Goal: Information Seeking & Learning: Learn about a topic

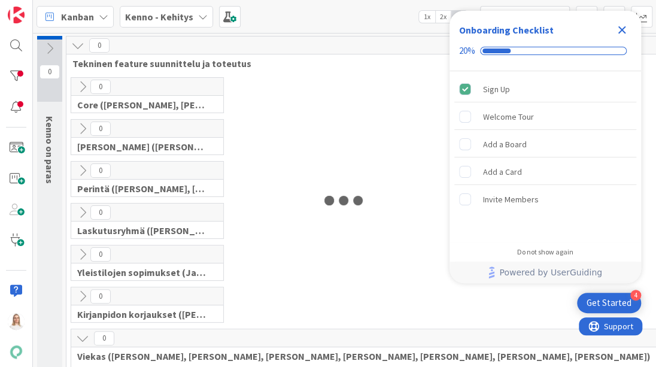
click at [620, 23] on icon "Close Checklist" at bounding box center [621, 30] width 14 height 14
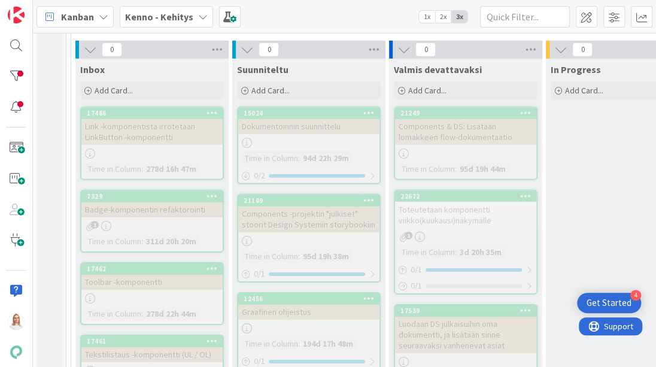
scroll to position [5238, 0]
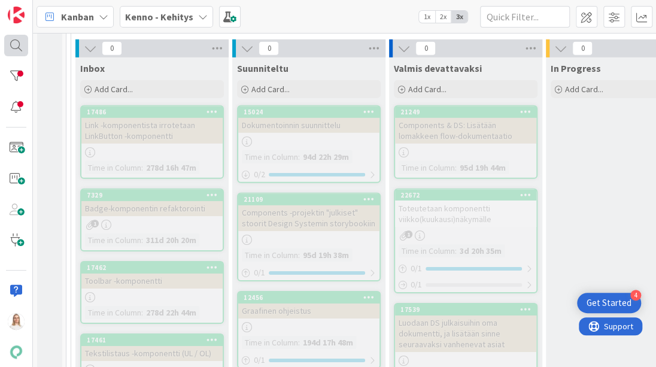
click at [14, 51] on div at bounding box center [16, 45] width 24 height 21
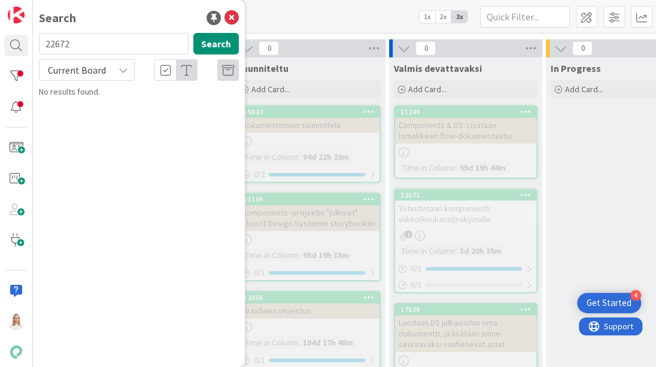
type input "22672"
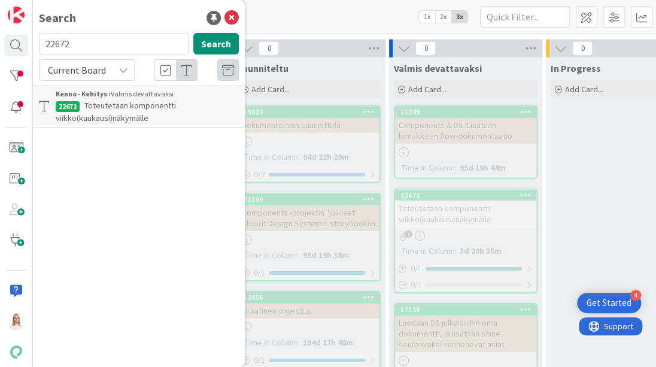
click at [103, 104] on span "Toteutetaan komponentti viikko(kuukausi)näkymälle" at bounding box center [116, 111] width 120 height 23
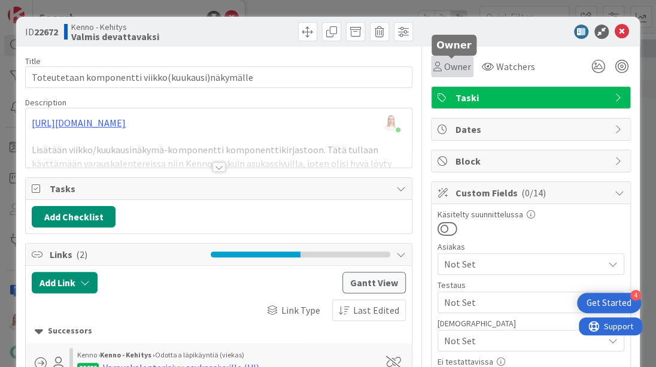
click at [452, 62] on span "Owner" at bounding box center [457, 66] width 27 height 14
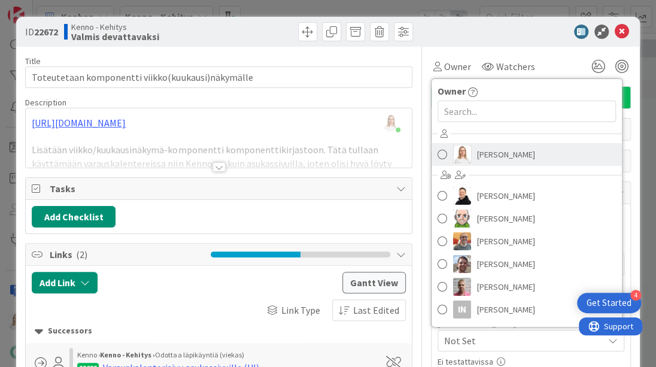
click at [474, 148] on link "[PERSON_NAME]" at bounding box center [526, 154] width 190 height 23
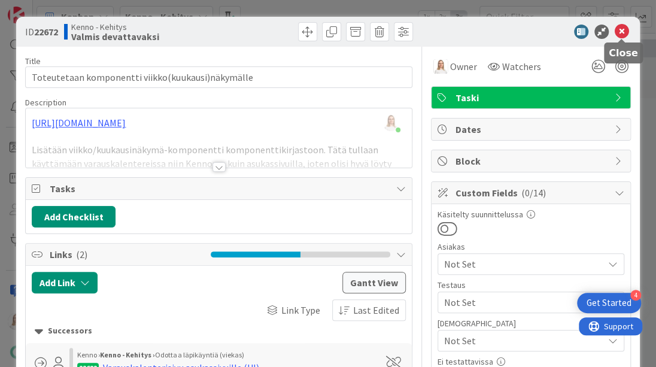
click at [620, 29] on icon at bounding box center [621, 32] width 14 height 14
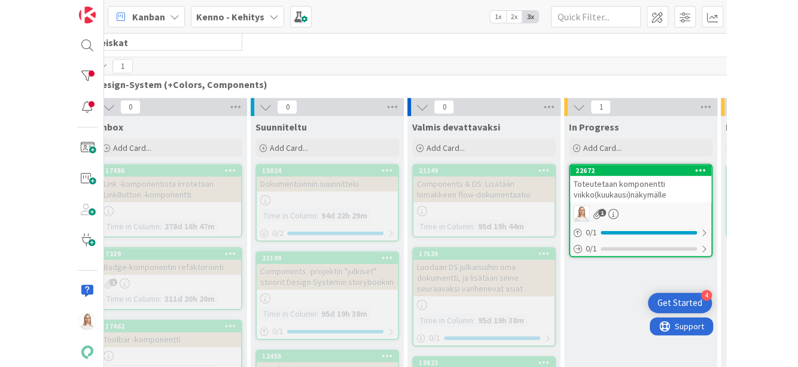
scroll to position [5172, 74]
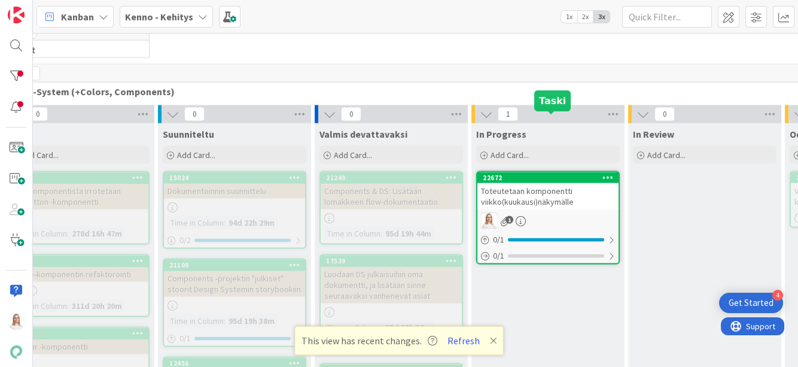
click at [568, 174] on div "22672" at bounding box center [551, 178] width 136 height 8
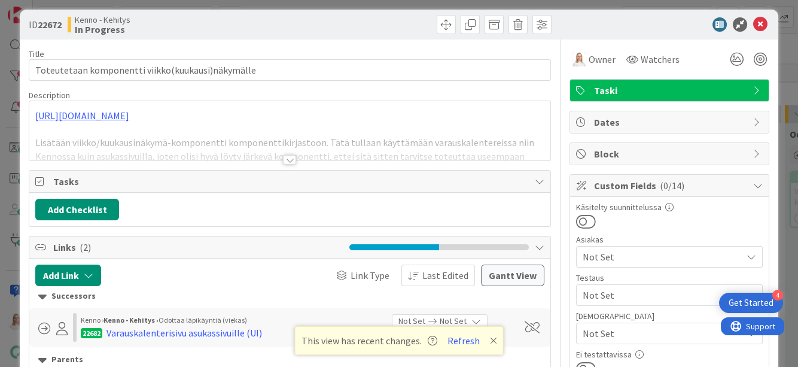
scroll to position [8, 0]
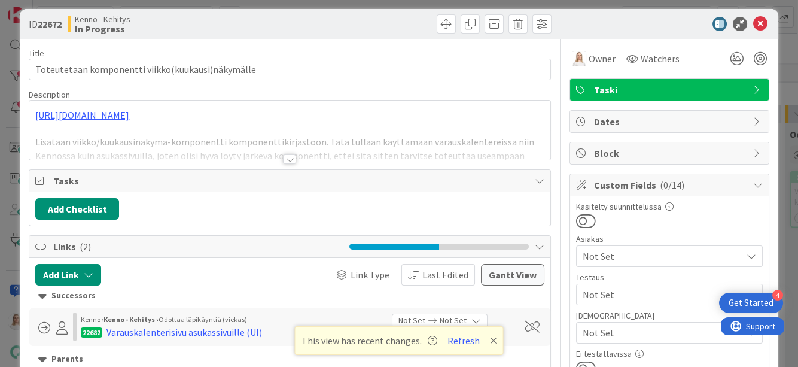
click at [292, 157] on div at bounding box center [289, 159] width 13 height 10
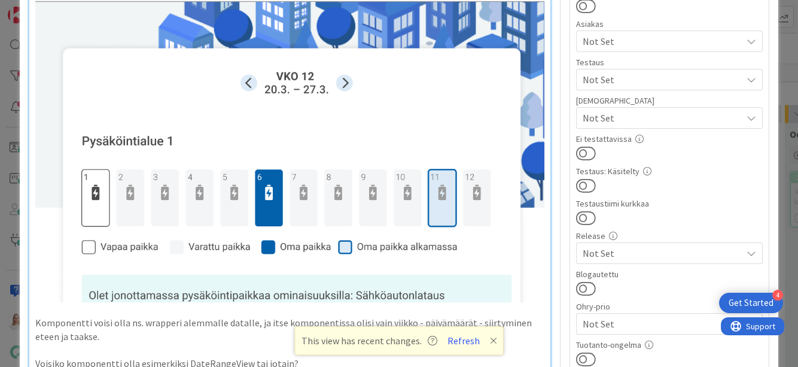
scroll to position [223, 0]
click at [490, 340] on icon at bounding box center [493, 341] width 7 height 10
click at [490, 340] on p "Komponentti voisi olla ns. wrapperi alemmalle datalle, ja itse komponentissa ol…" at bounding box center [289, 328] width 509 height 27
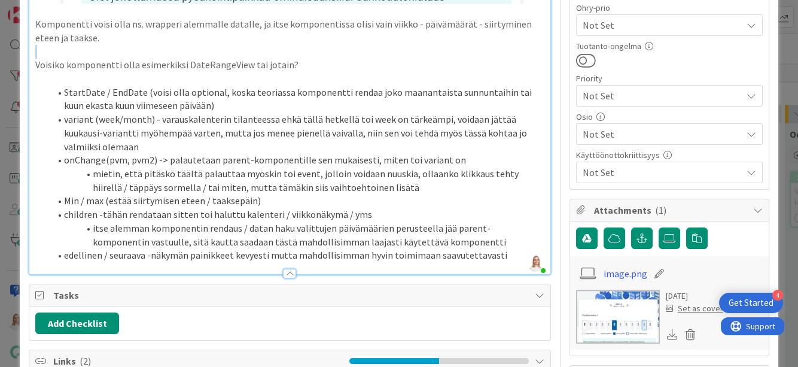
scroll to position [523, 0]
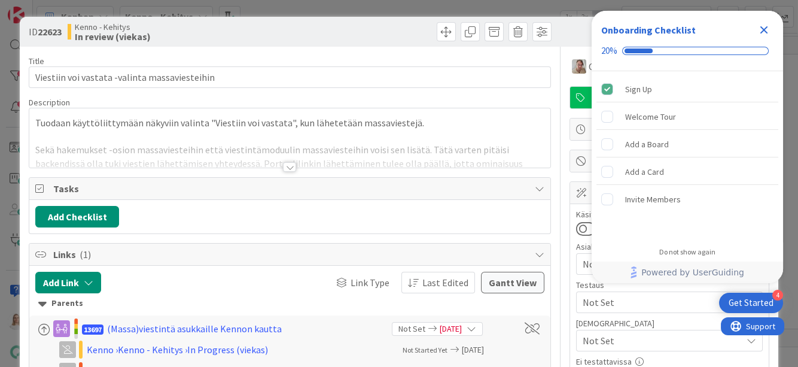
click at [762, 28] on icon "Close Checklist" at bounding box center [764, 30] width 8 height 8
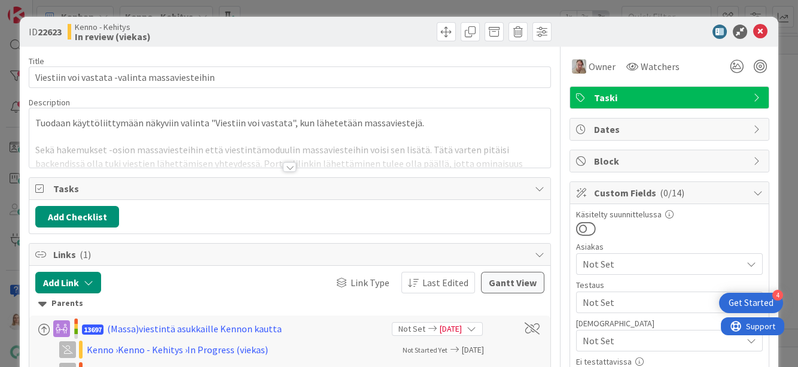
click at [292, 162] on div at bounding box center [289, 167] width 13 height 10
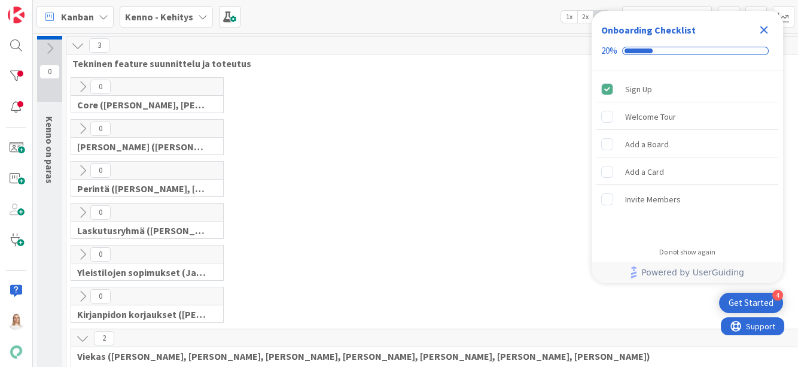
click at [764, 28] on icon "Close Checklist" at bounding box center [764, 30] width 14 height 14
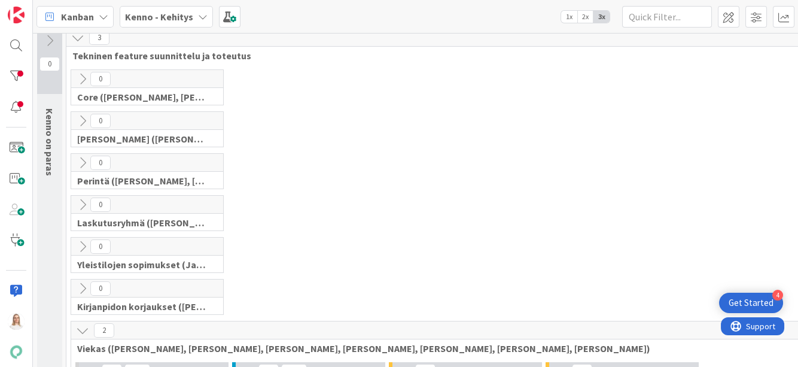
scroll to position [7, 0]
click at [177, 16] on b "Kenno - Kehitys" at bounding box center [159, 17] width 68 height 12
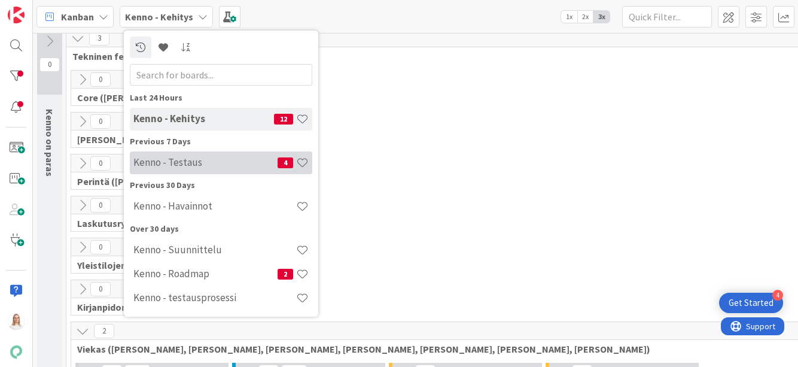
click at [182, 166] on h4 "Kenno - Testaus" at bounding box center [205, 162] width 144 height 12
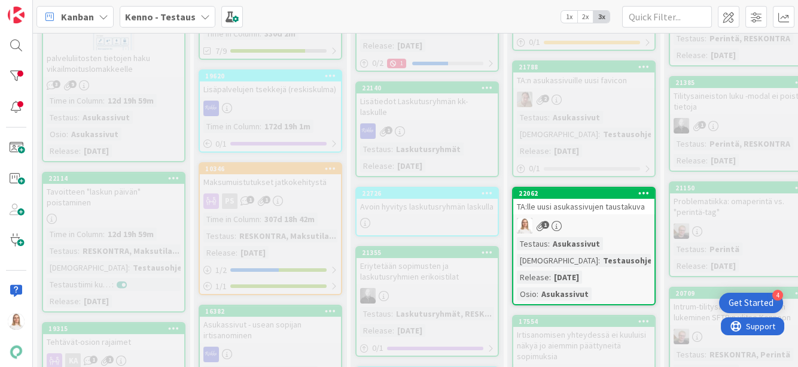
scroll to position [464, 0]
click at [580, 188] on div "22062" at bounding box center [587, 192] width 136 height 8
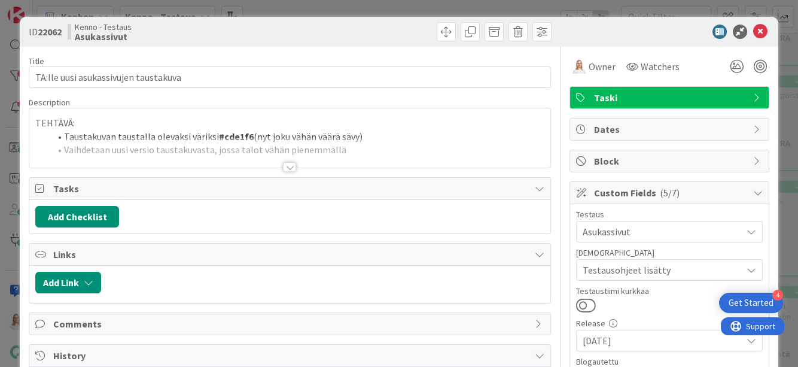
click at [285, 168] on div at bounding box center [289, 167] width 13 height 10
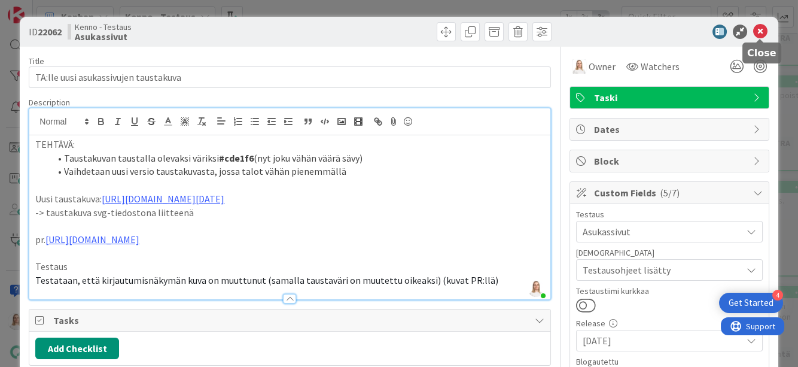
click at [757, 33] on icon at bounding box center [760, 32] width 14 height 14
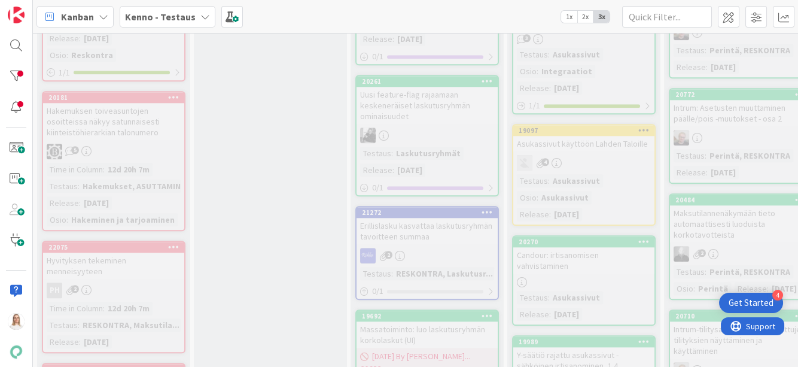
scroll to position [2705, 0]
